Goal: Information Seeking & Learning: Learn about a topic

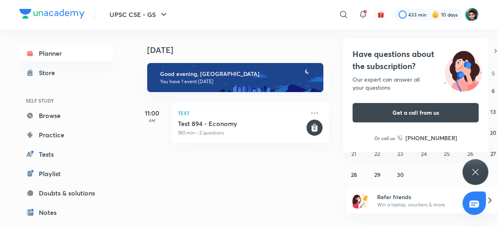
click at [477, 164] on div "Have questions about the subscription? Our expert can answer all your questions…" at bounding box center [475, 172] width 26 height 26
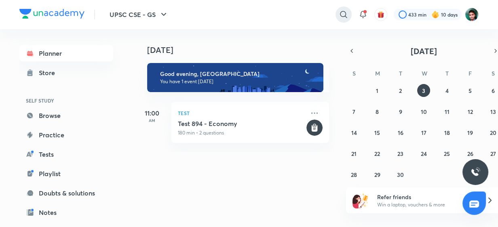
click at [343, 15] on icon at bounding box center [344, 15] width 10 height 10
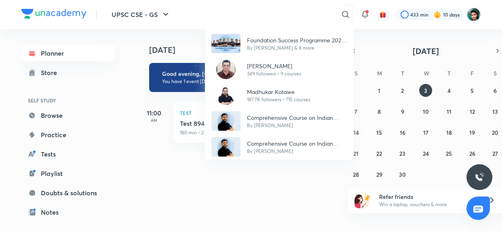
click at [120, 39] on div "Foundation Success Programme 2024 B4 By Atish Mathur & 8 more Piyush Gambhir 34…" at bounding box center [251, 116] width 502 height 232
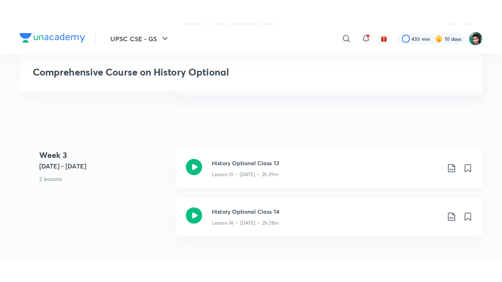
scroll to position [936, 0]
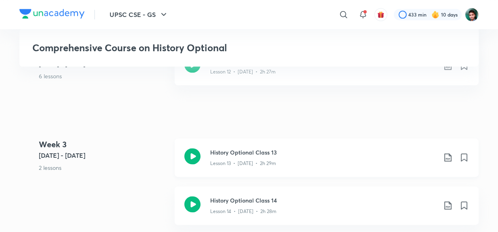
click at [271, 158] on div "Lesson 13 • [DATE] • 2h 29m" at bounding box center [323, 162] width 226 height 11
